Goal: Transaction & Acquisition: Purchase product/service

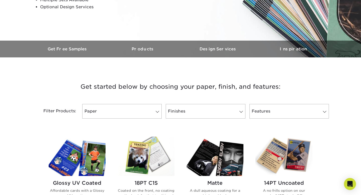
scroll to position [132, 0]
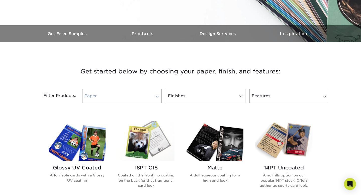
click at [158, 99] on link "Paper" at bounding box center [121, 96] width 79 height 15
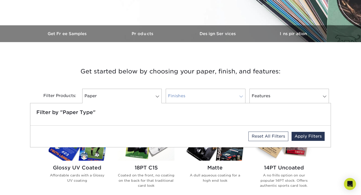
click at [225, 100] on link "Finishes" at bounding box center [205, 96] width 79 height 15
click at [272, 92] on link "Features" at bounding box center [289, 96] width 79 height 15
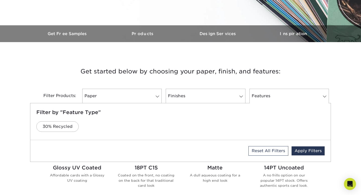
click at [280, 55] on div "Get started below by choosing your paper, finish, and features: Filtered Matche…" at bounding box center [180, 84] width 301 height 61
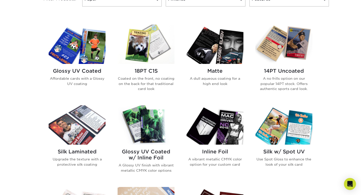
scroll to position [230, 0]
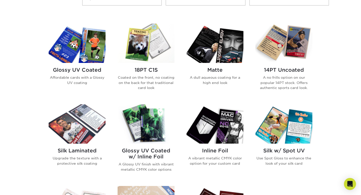
click at [141, 128] on img at bounding box center [146, 123] width 57 height 39
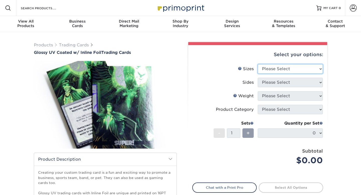
click at [295, 71] on select "Please Select 2.5" x 3.5"" at bounding box center [290, 69] width 65 height 10
select select "2.50x3.50"
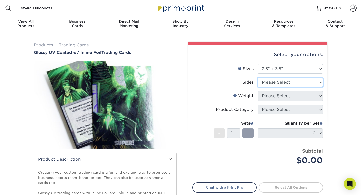
click at [284, 84] on select "Please Select Print Both Sides - Foil Back Only Print Both Sides - Foil Both Si…" at bounding box center [290, 83] width 65 height 10
select select "34527644-b4fd-4ffb-9092-1318eefcd9d9"
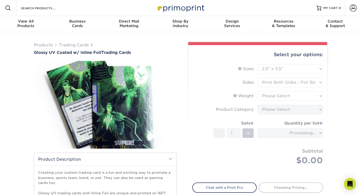
click at [299, 96] on form "Sizes Help Sizes Please Select 2.5" x 3.5" Sides Please Select 16PT - 1" at bounding box center [257, 120] width 131 height 113
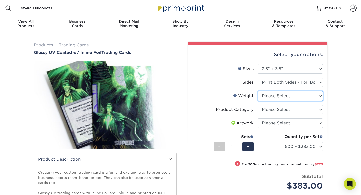
click at [315, 97] on select "Please Select 16PT" at bounding box center [290, 96] width 65 height 10
select select "16PT"
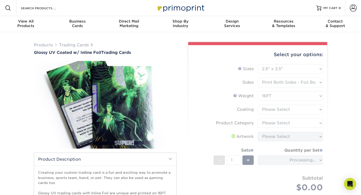
click at [291, 110] on form "Sizes Help Sizes Please Select 2.5" x 3.5" Sides Please Select 16PT - 1" at bounding box center [257, 134] width 131 height 140
